Goal: Task Accomplishment & Management: Use online tool/utility

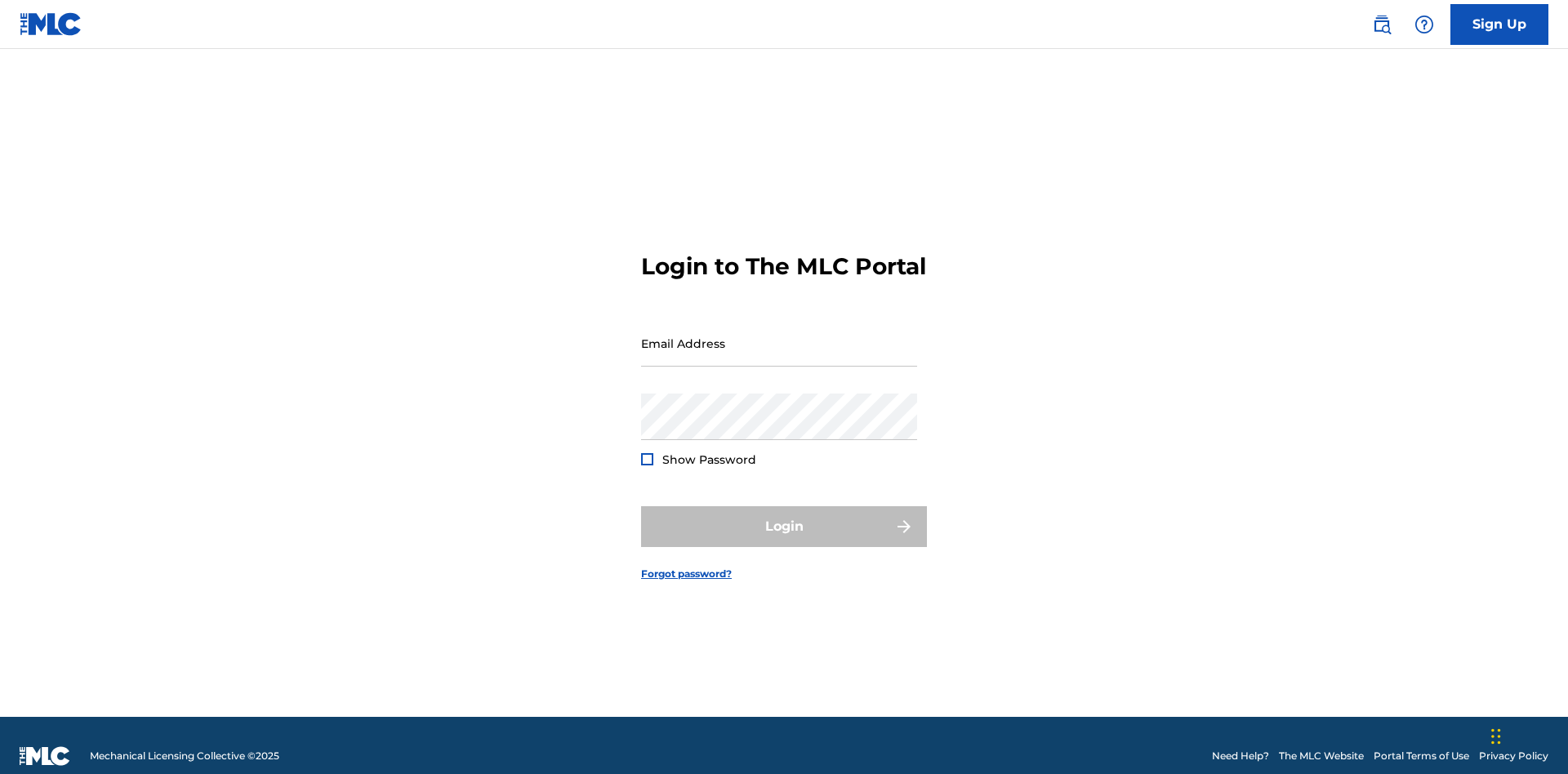
scroll to position [22, 0]
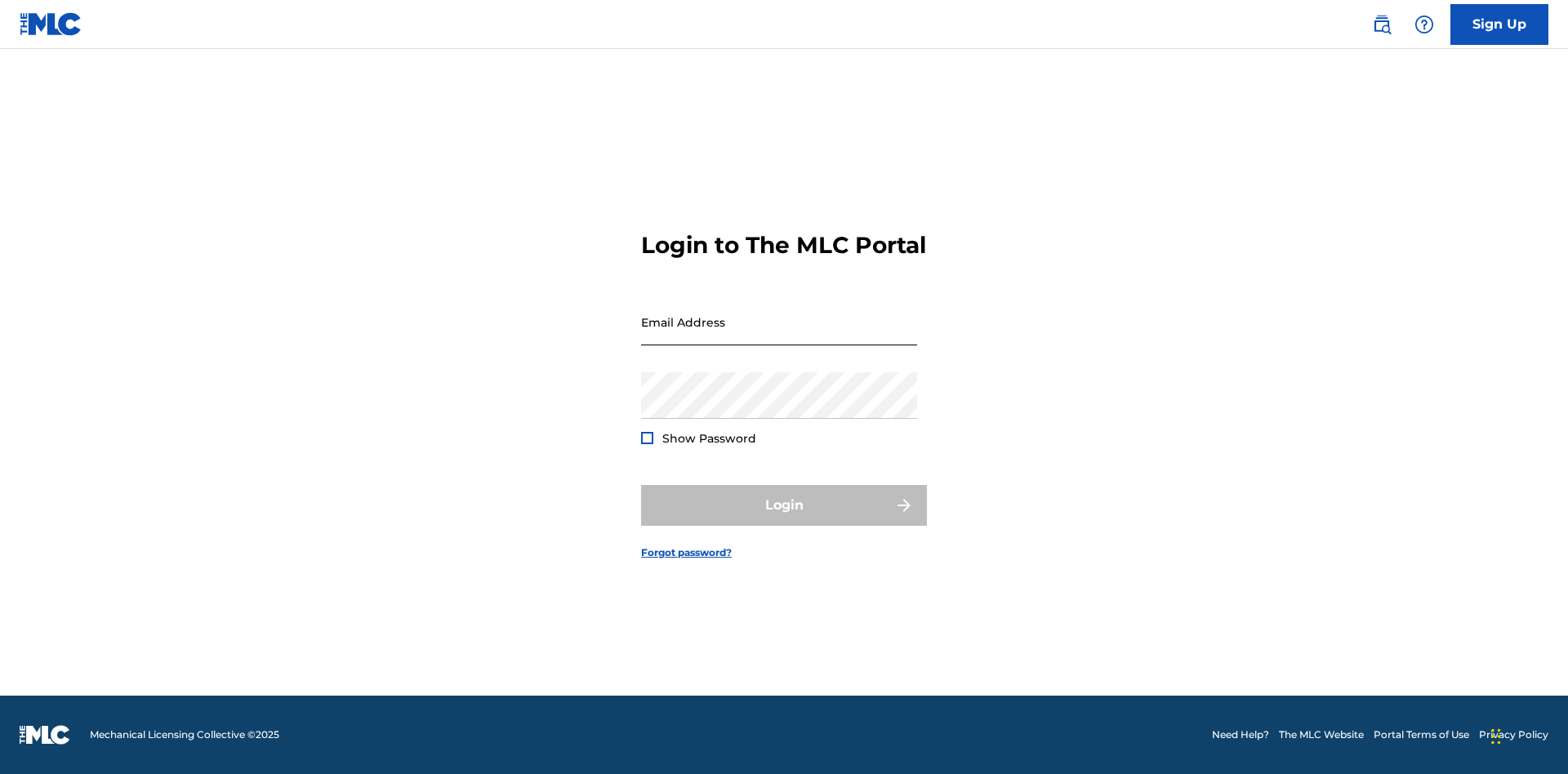
click at [779, 336] on input "Email Address" at bounding box center [778, 321] width 276 height 46
type input "[PERSON_NAME][EMAIL_ADDRESS][PERSON_NAME][DOMAIN_NAME]"
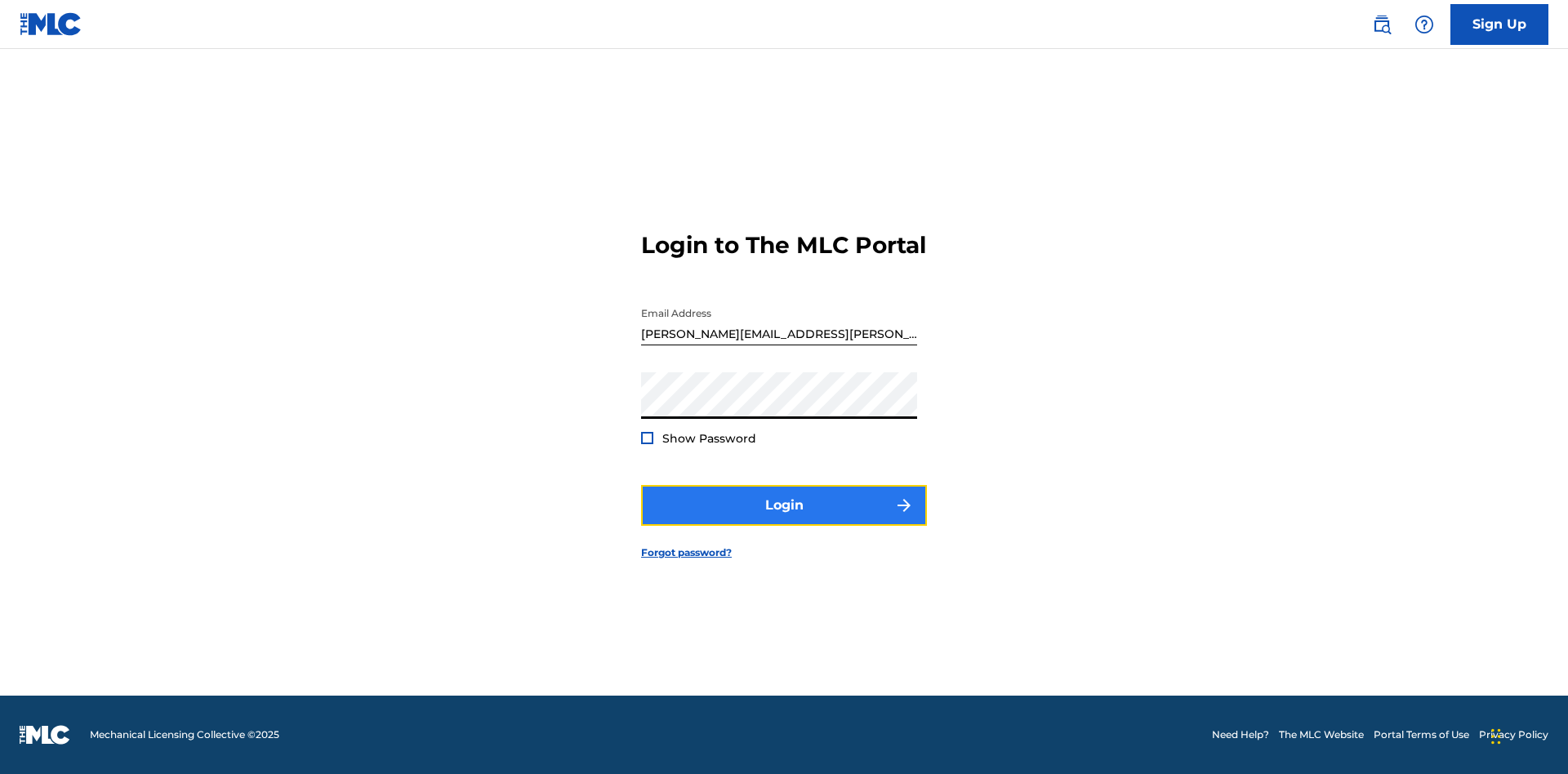
click at [784, 519] on button "Login" at bounding box center [783, 505] width 286 height 41
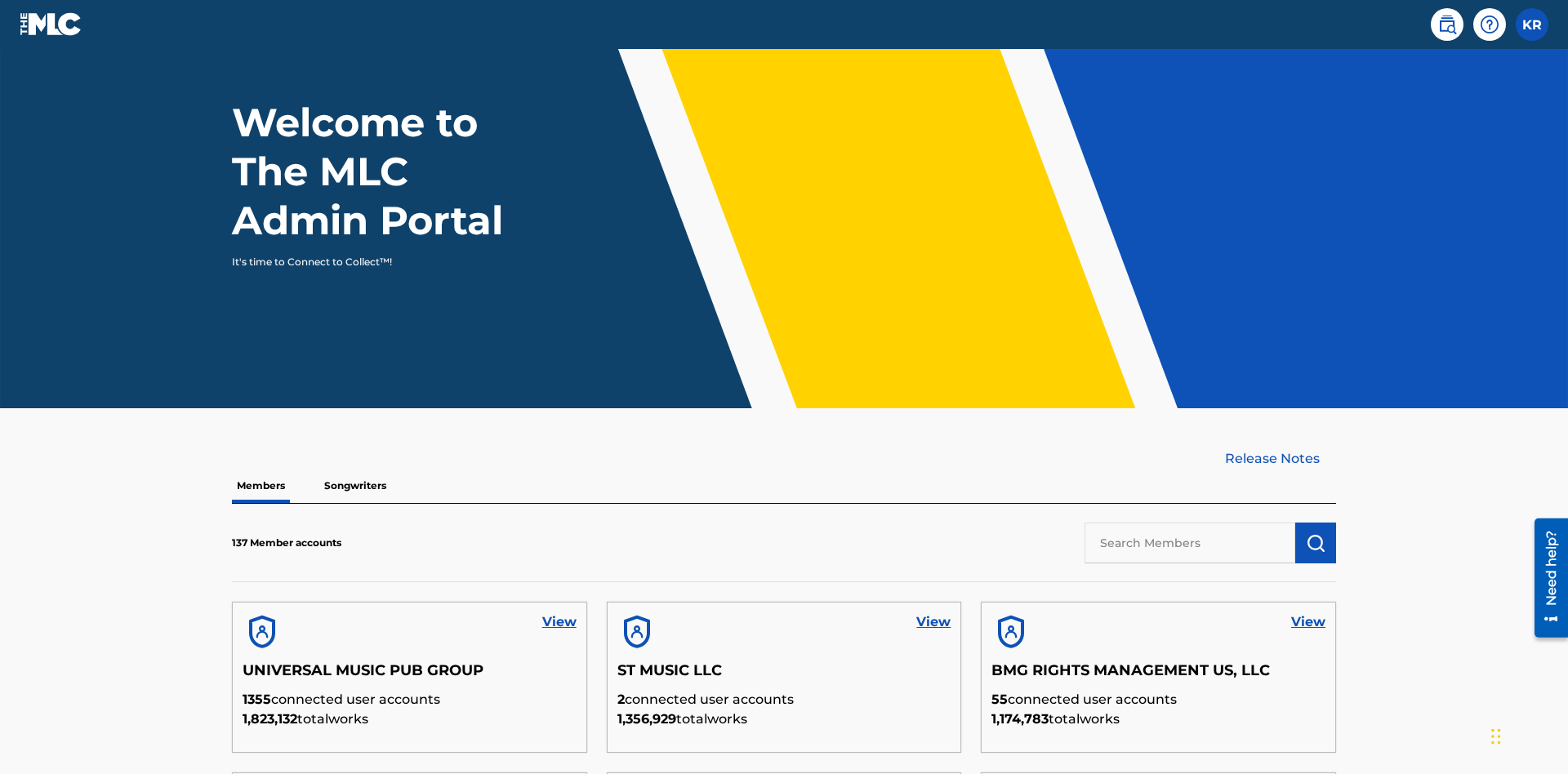
scroll to position [494, 0]
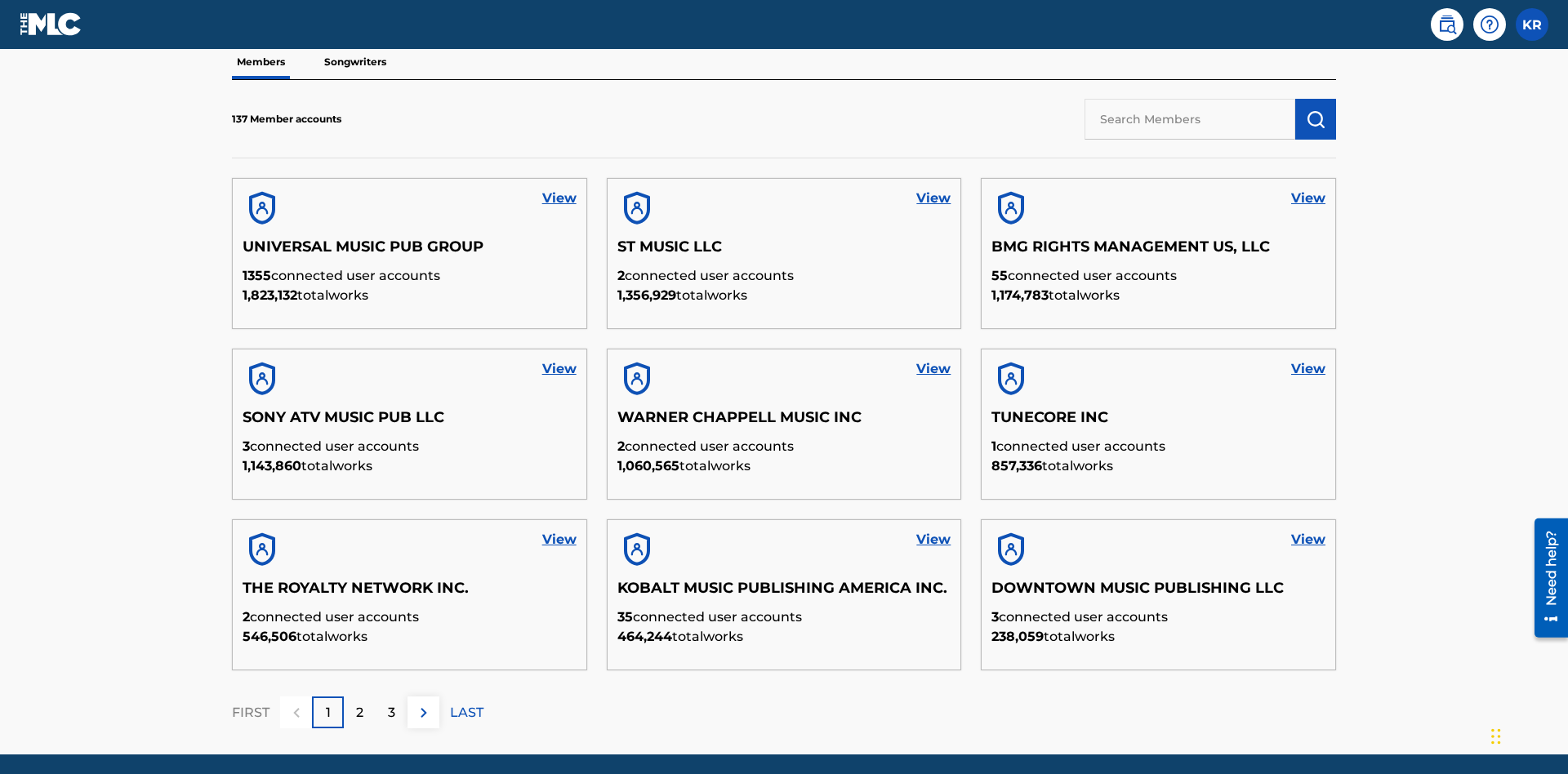
click at [1189, 119] on input "text" at bounding box center [1190, 119] width 211 height 41
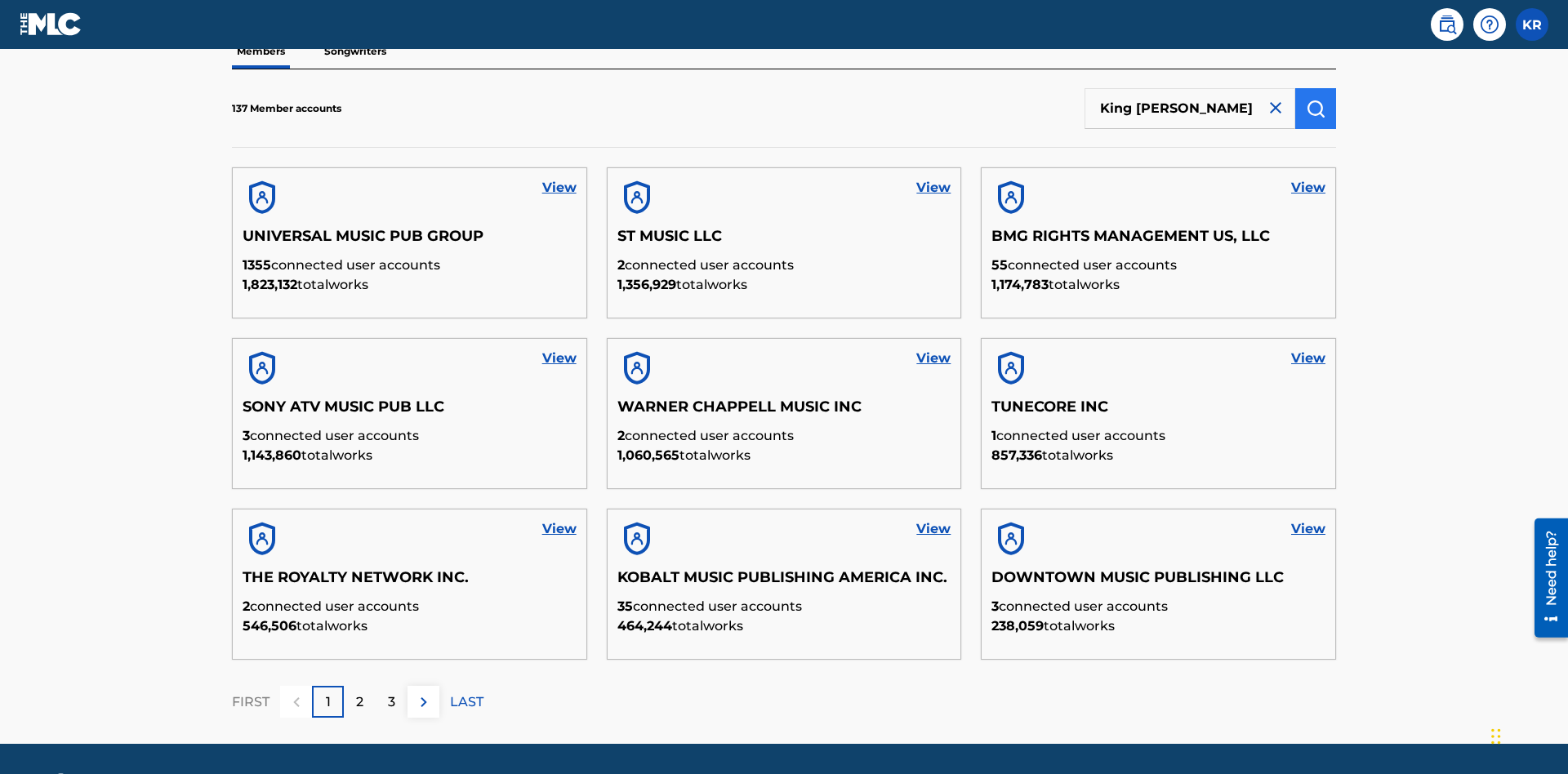
type input "King [PERSON_NAME]"
click at [1315, 107] on img "submit" at bounding box center [1315, 108] width 20 height 20
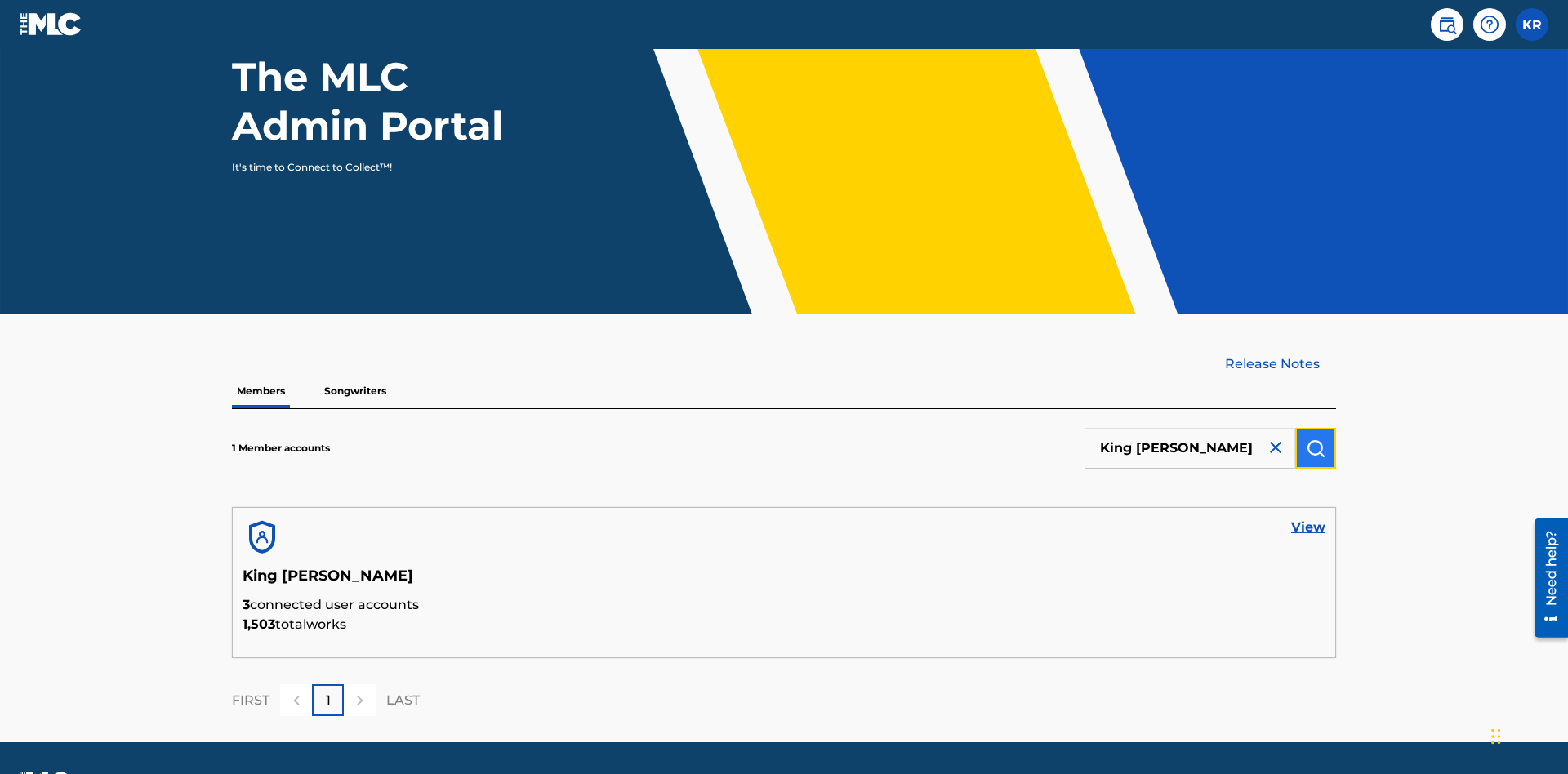
scroll to position [211, 0]
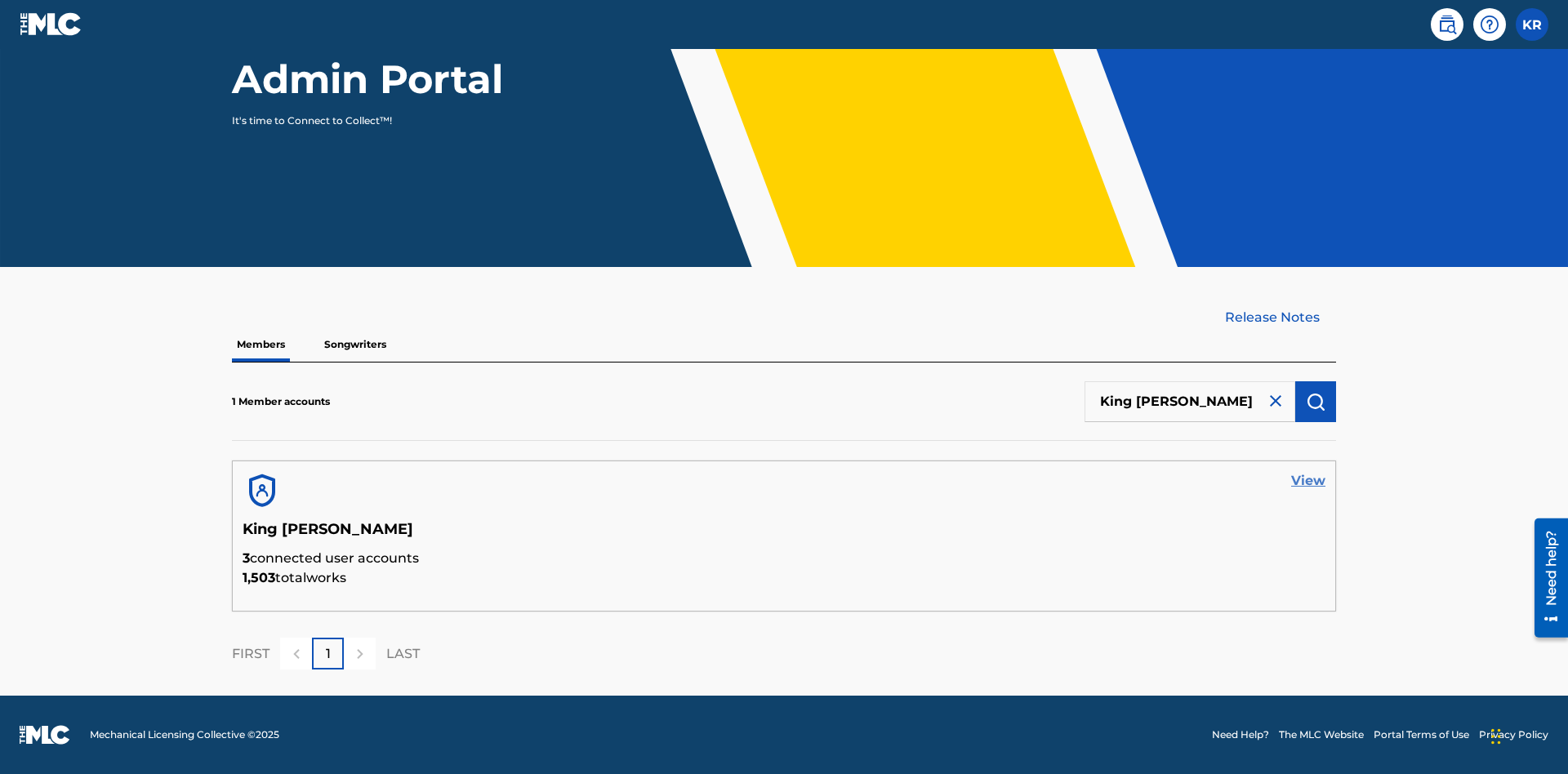
click at [1308, 481] on link "View" at bounding box center [1308, 481] width 34 height 20
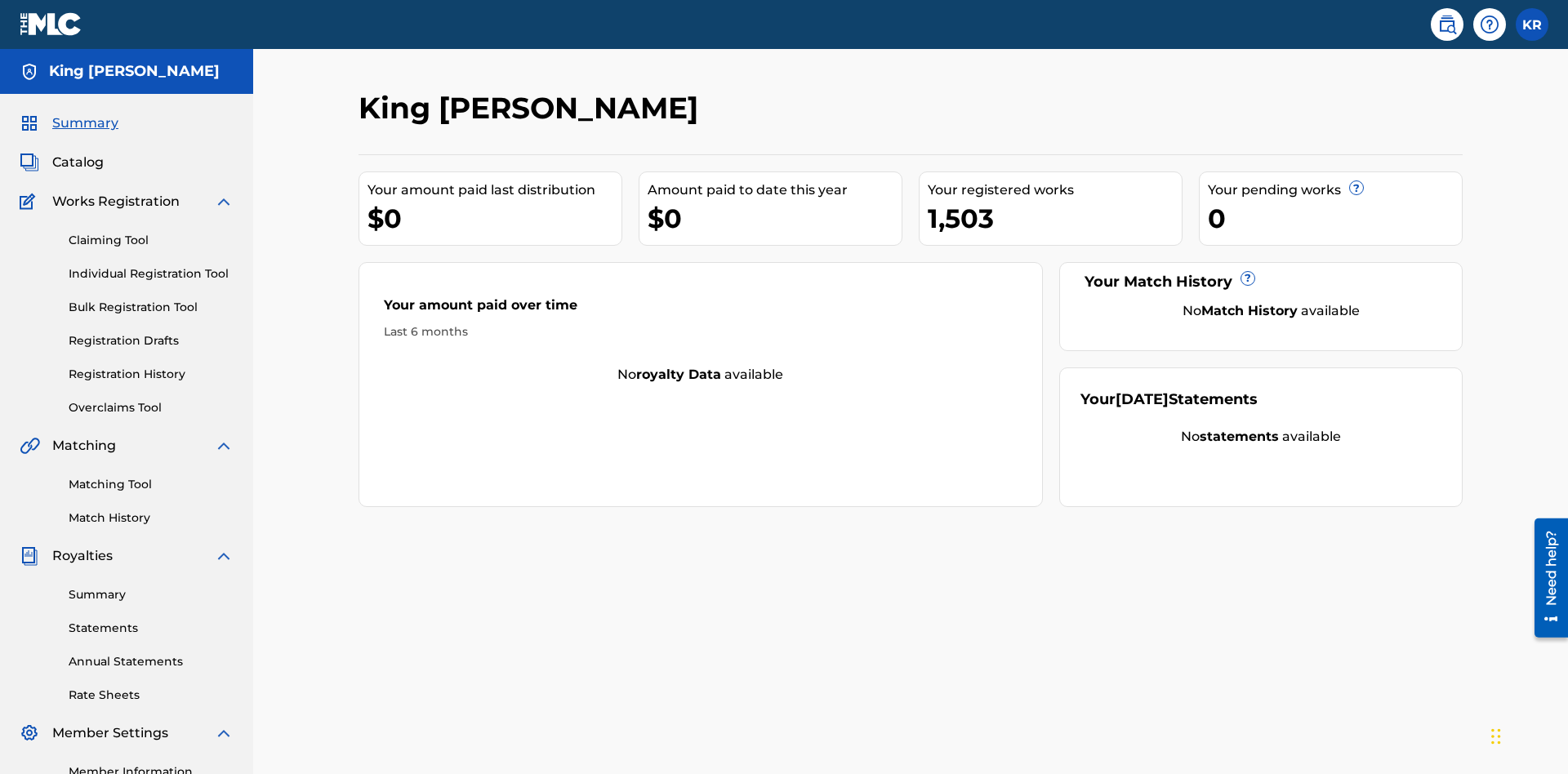
scroll to position [205, 0]
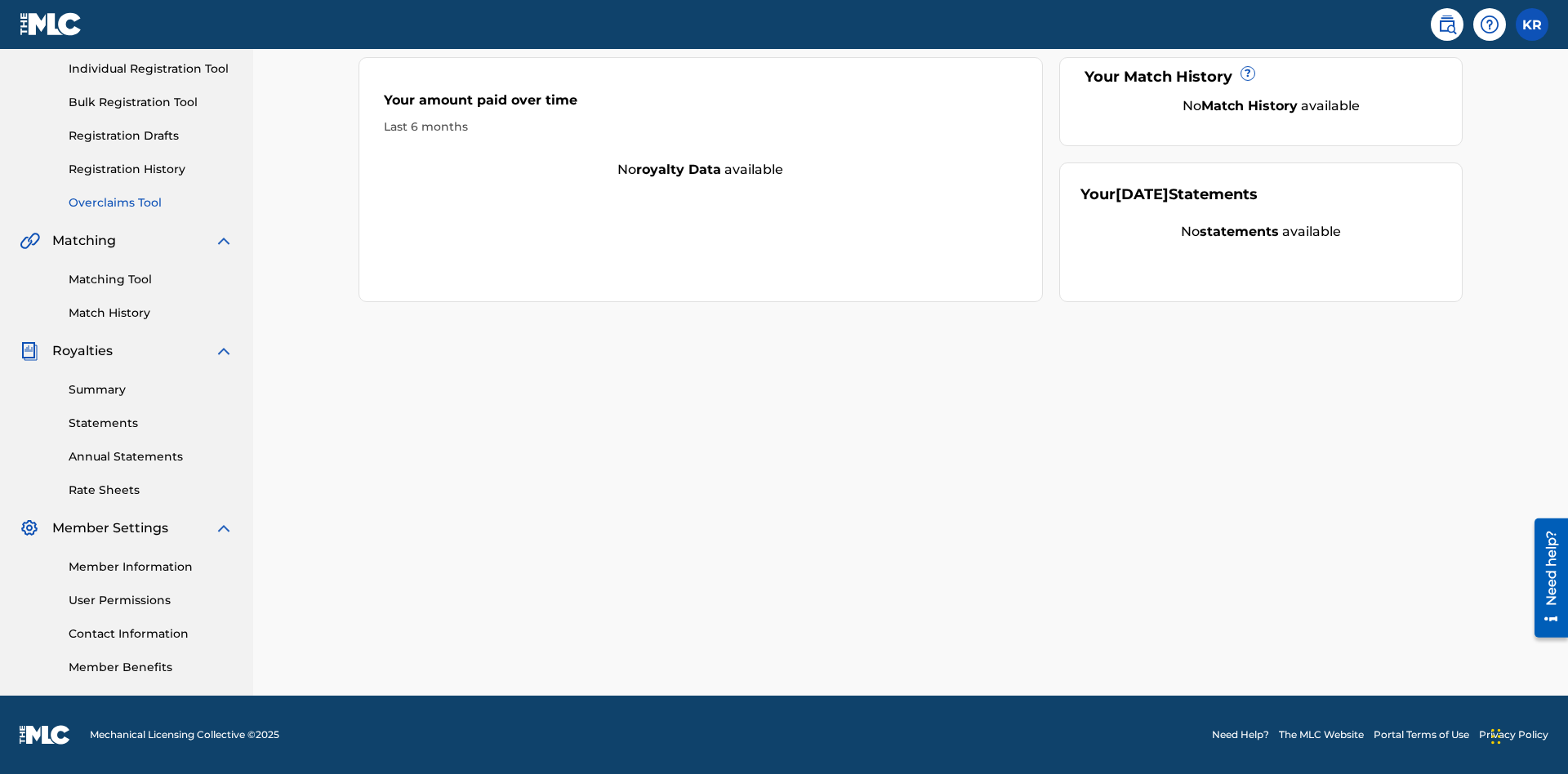
click at [151, 203] on link "Overclaims Tool" at bounding box center [151, 203] width 165 height 17
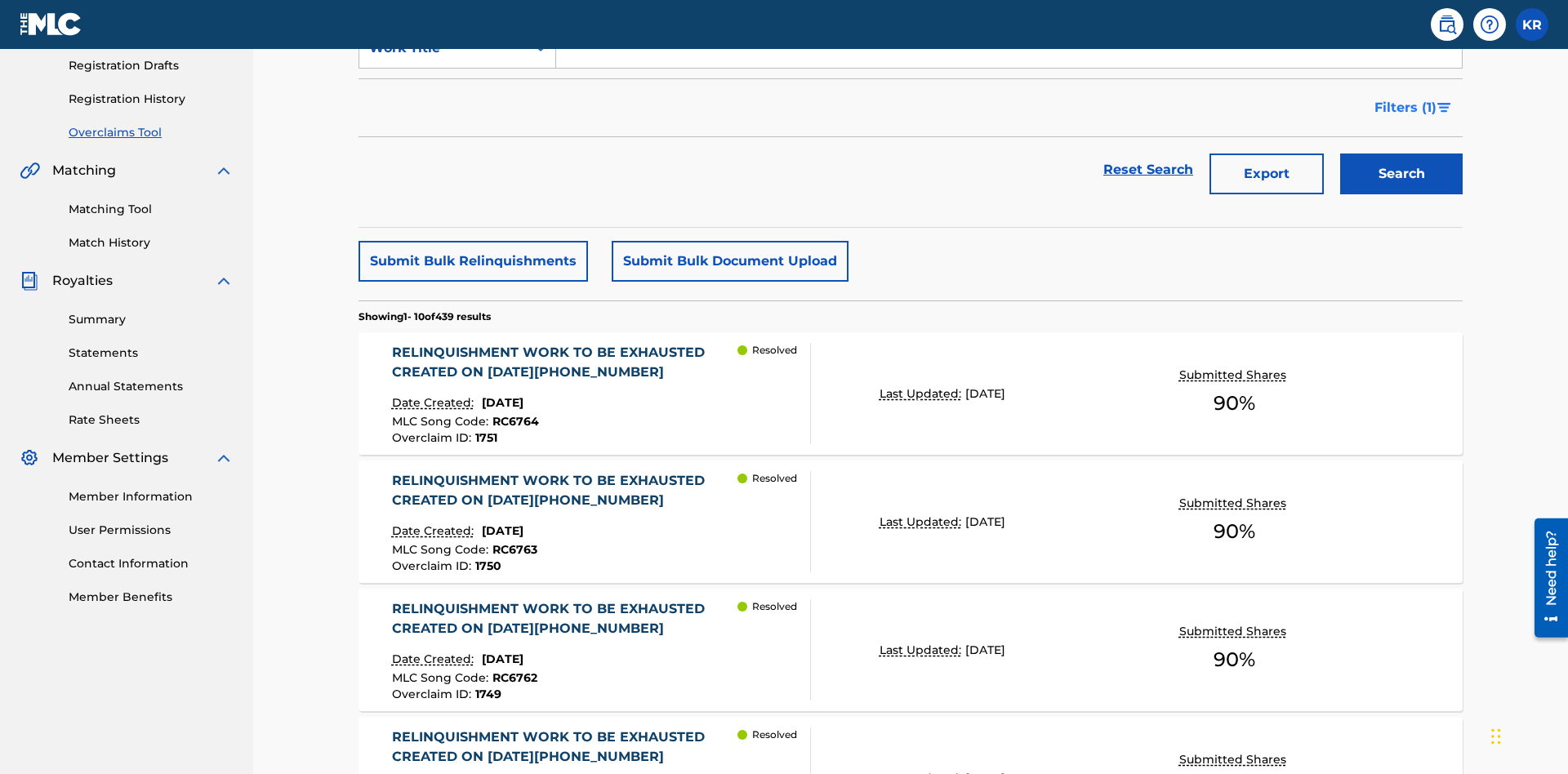
click at [1404, 107] on span "Filters ( 1 )" at bounding box center [1405, 107] width 62 height 20
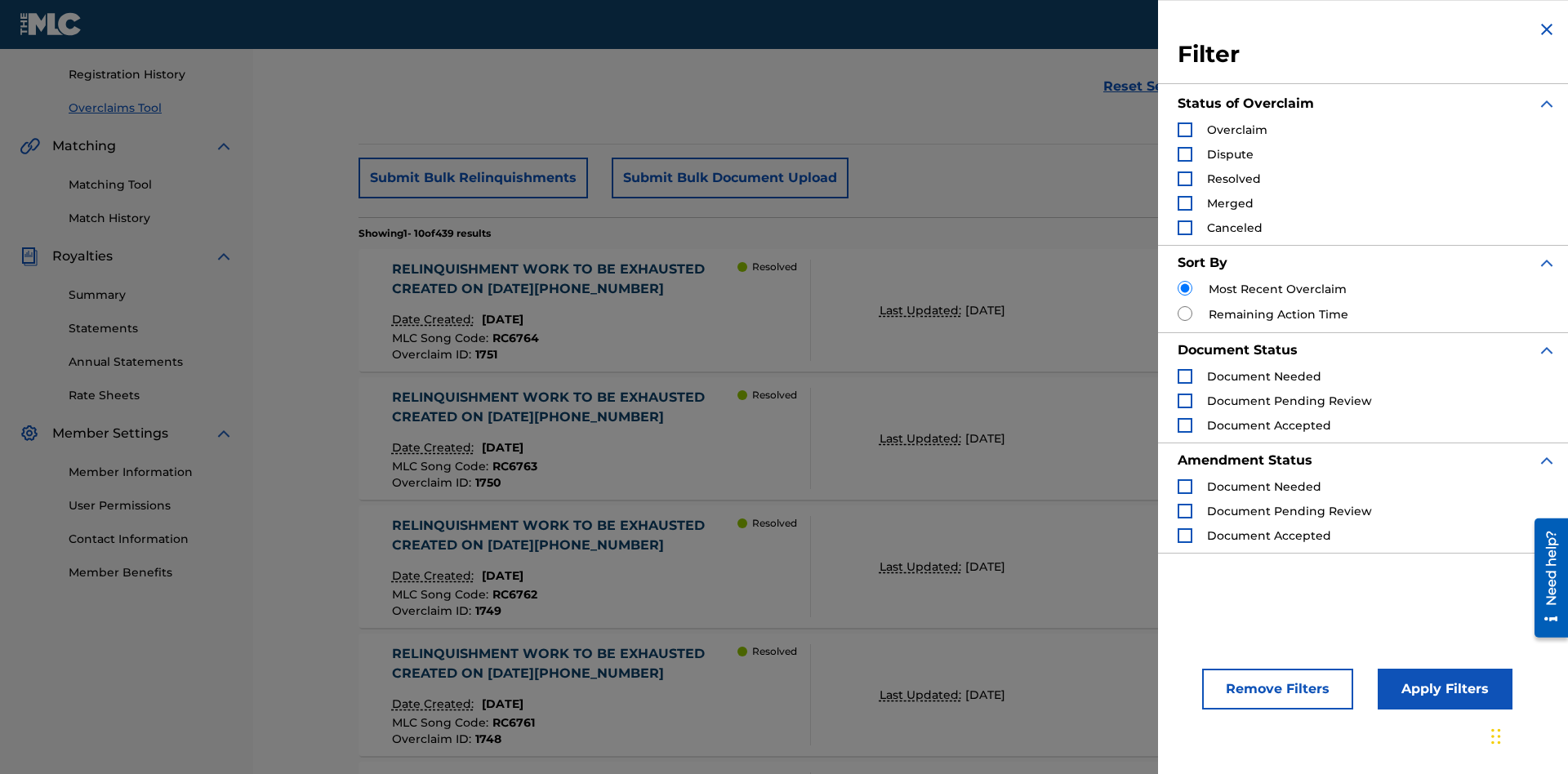
click at [1184, 130] on div "Search Form" at bounding box center [1184, 130] width 15 height 15
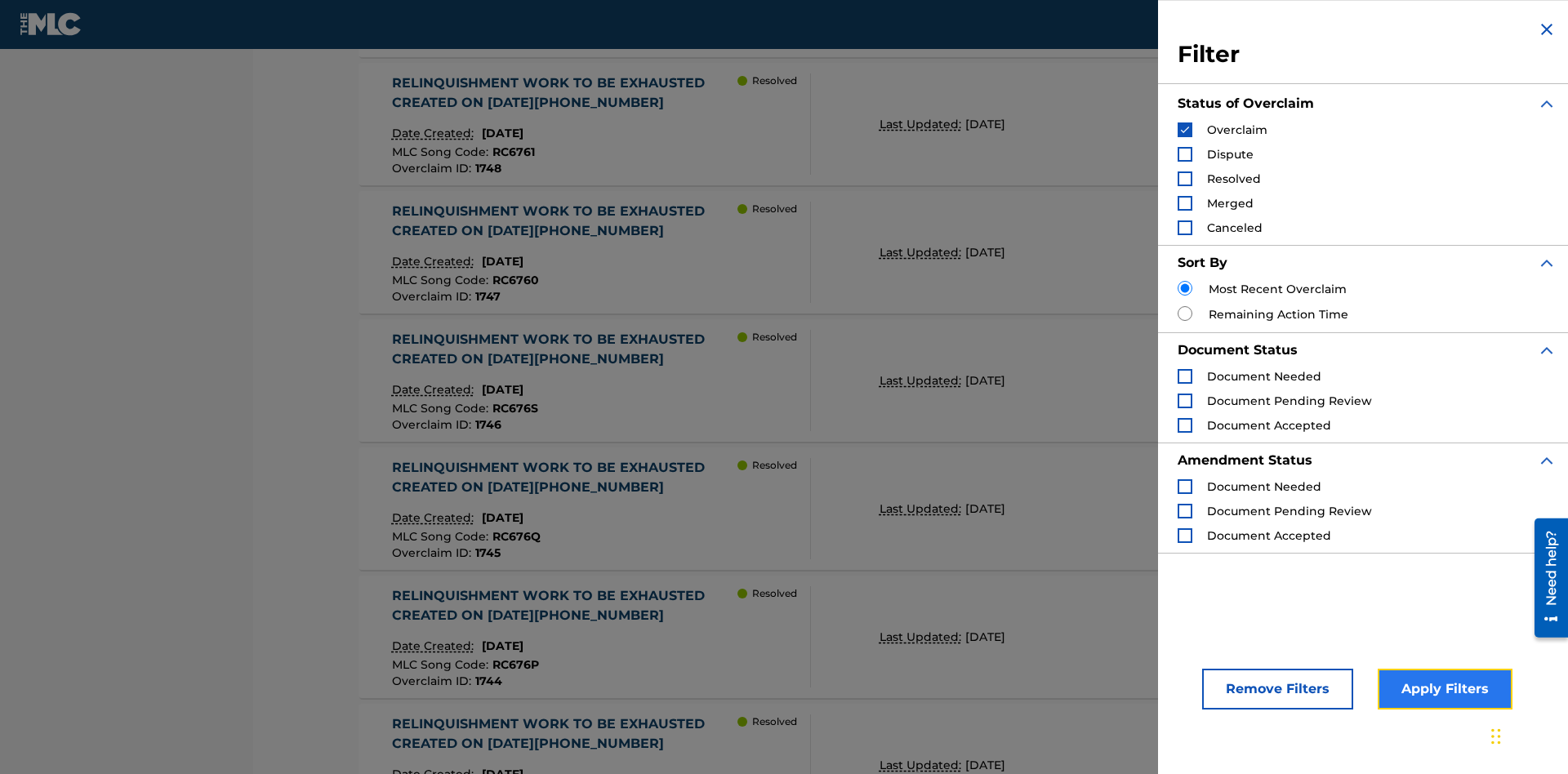
click at [1442, 689] on button "Apply Filters" at bounding box center [1445, 689] width 135 height 41
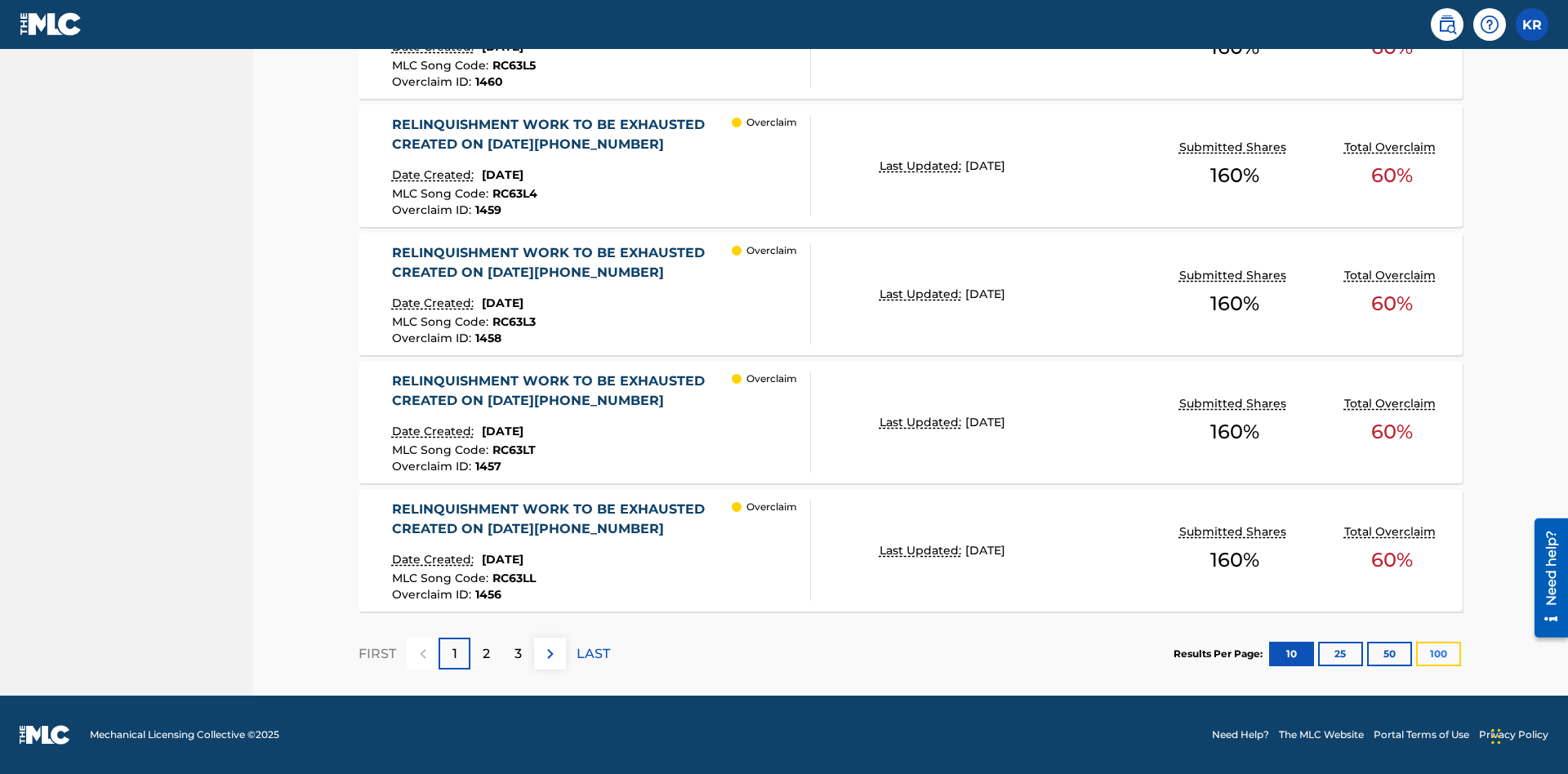
click at [1438, 653] on button "100" at bounding box center [1438, 654] width 45 height 25
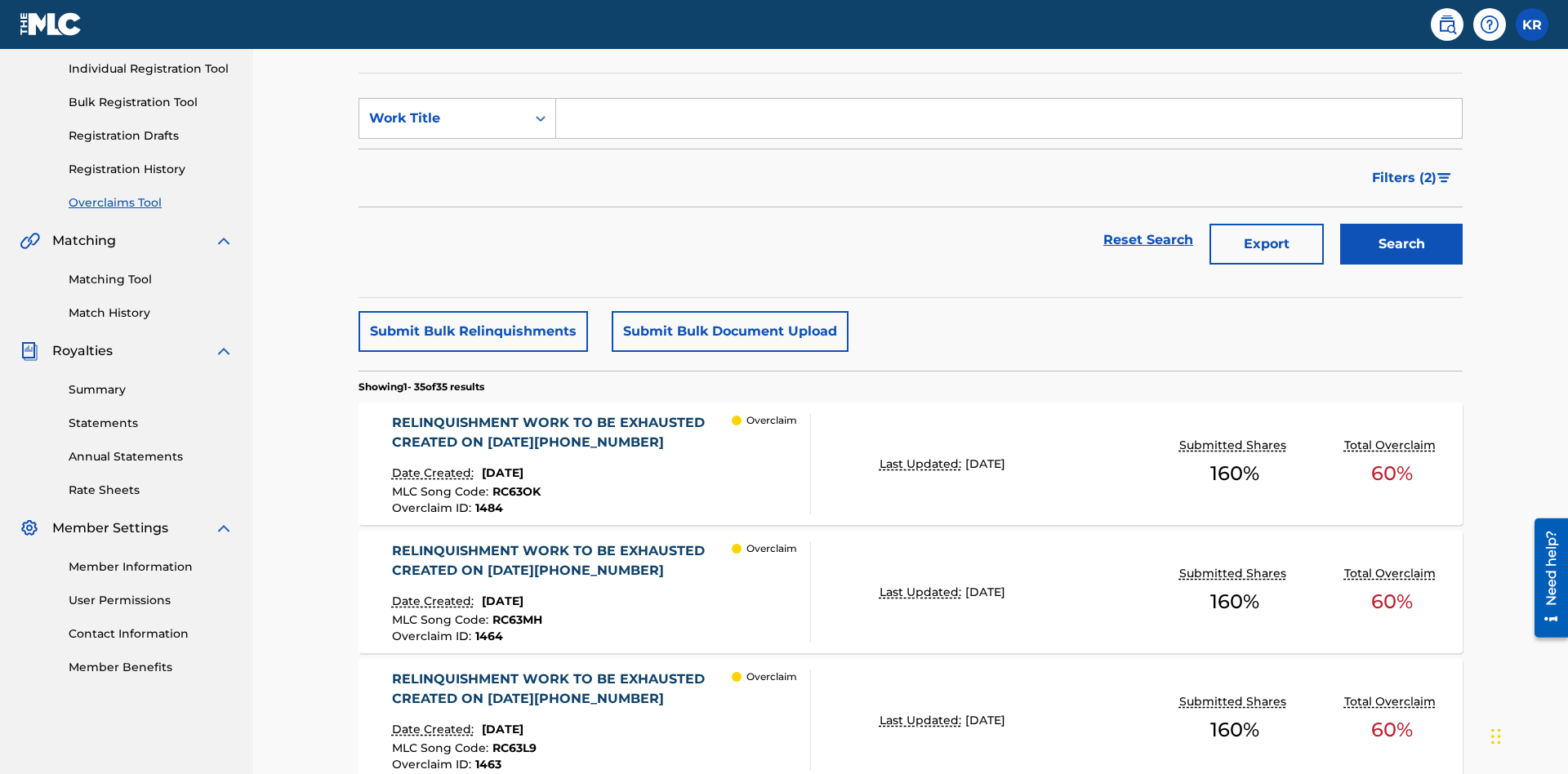
scroll to position [419, 0]
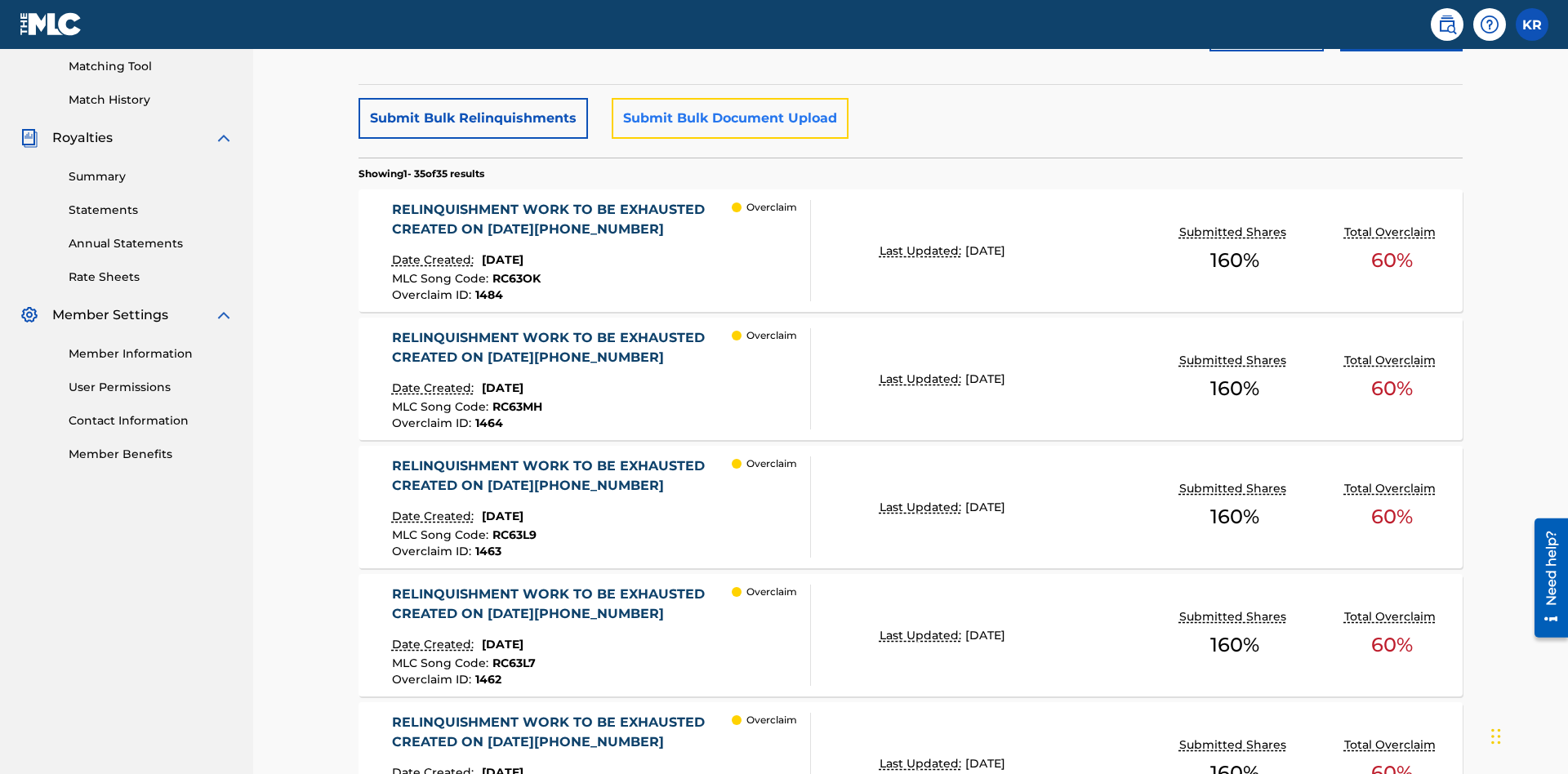
click at [727, 119] on button "Submit Bulk Document Upload" at bounding box center [729, 118] width 237 height 41
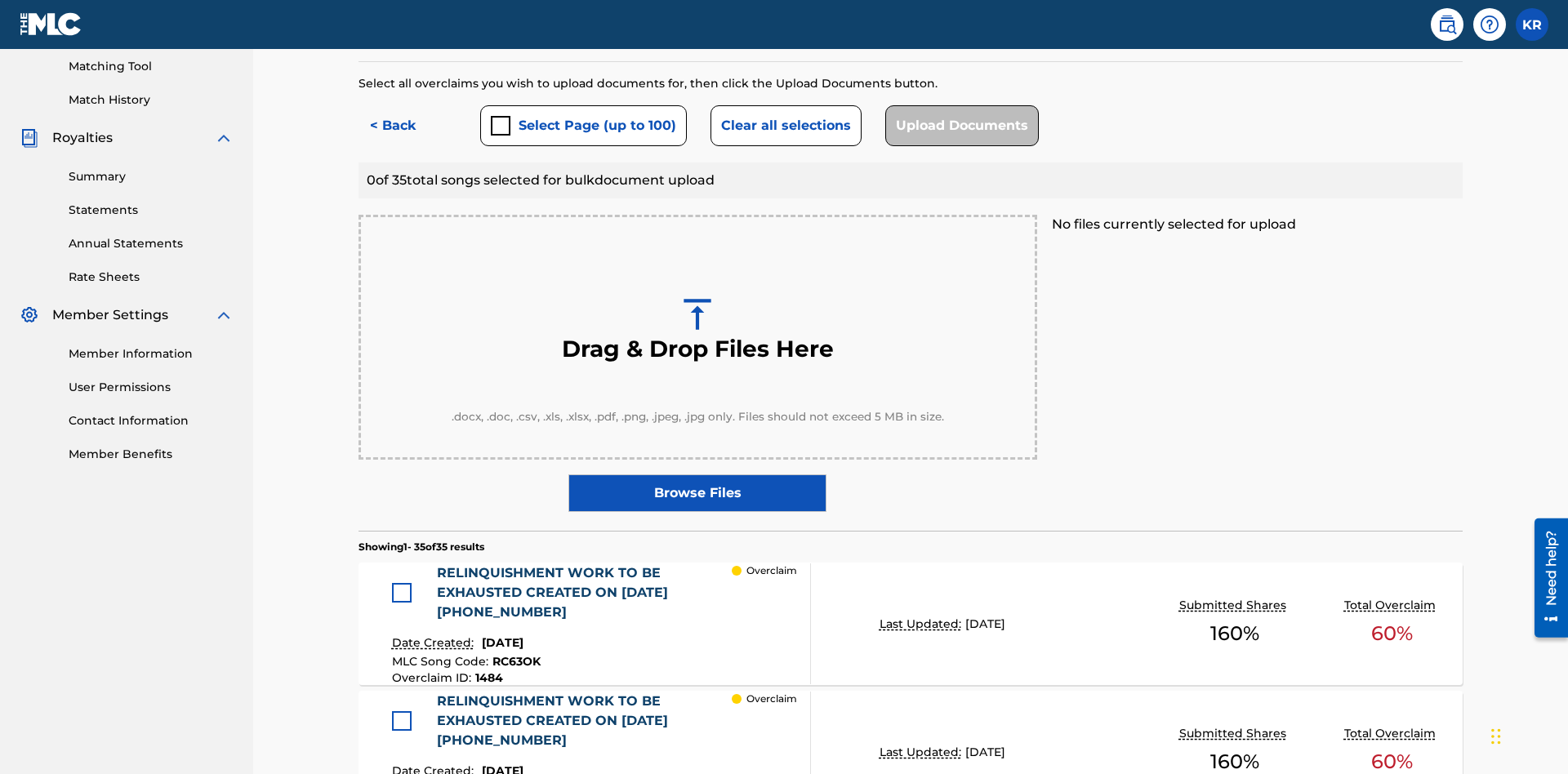
scroll to position [425, 0]
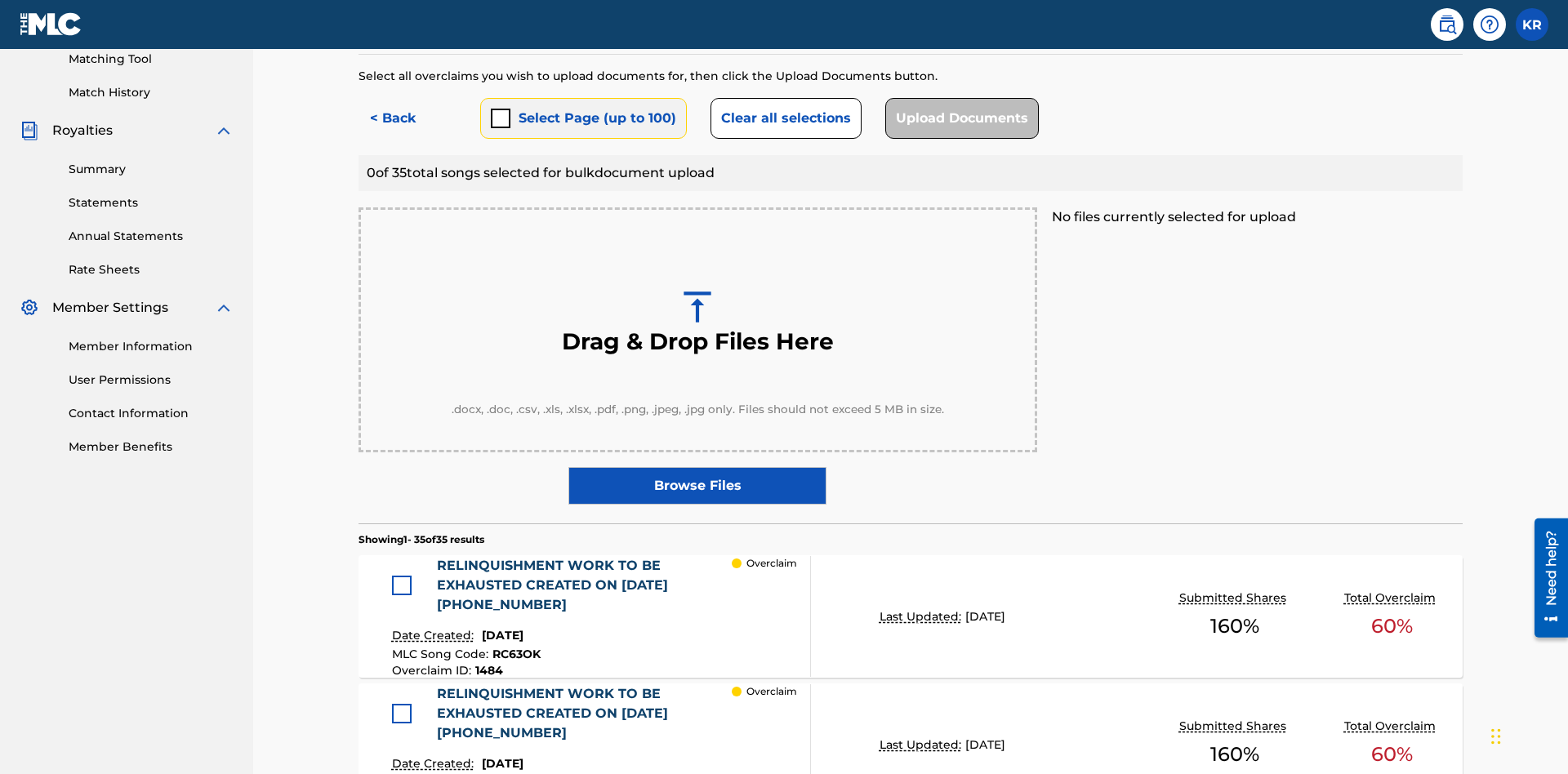
click at [582, 119] on button "Select Page (up to 100)" at bounding box center [582, 118] width 206 height 41
